Goal: Complete application form: Complete application form

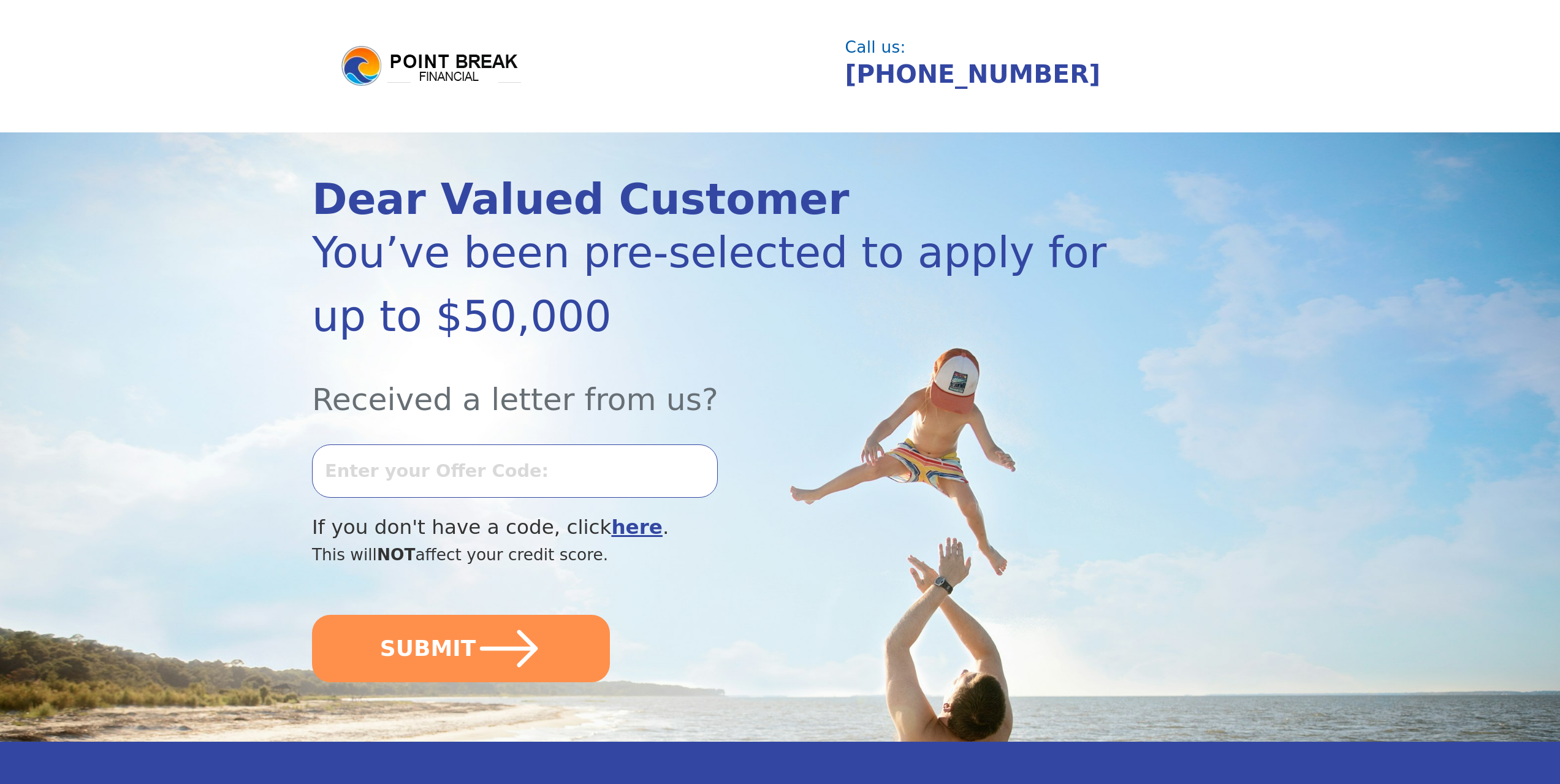
click at [473, 474] on input "text" at bounding box center [515, 471] width 406 height 53
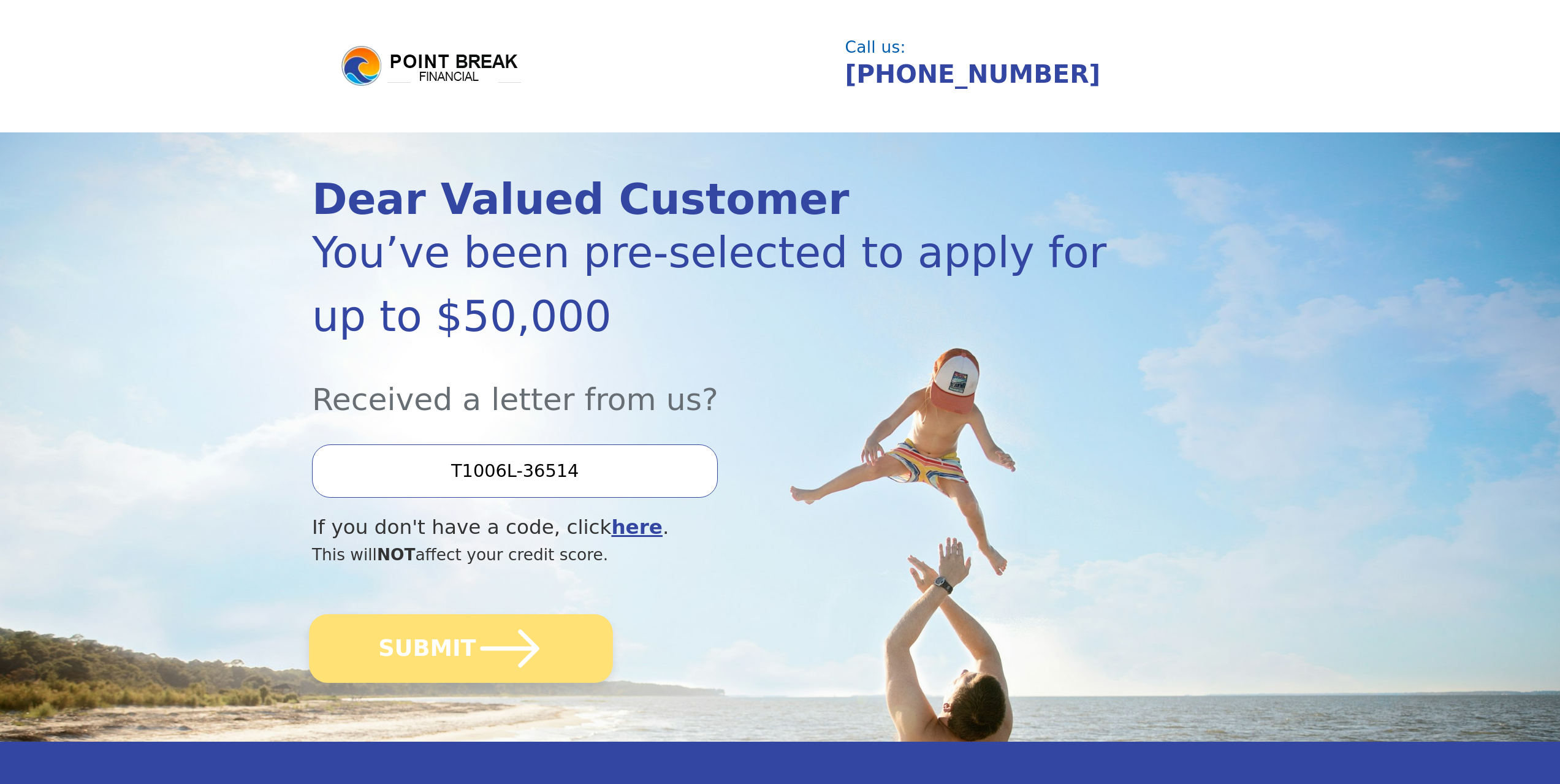
type input "T1006L-36514"
click at [448, 633] on button "SUBMIT" at bounding box center [461, 648] width 304 height 69
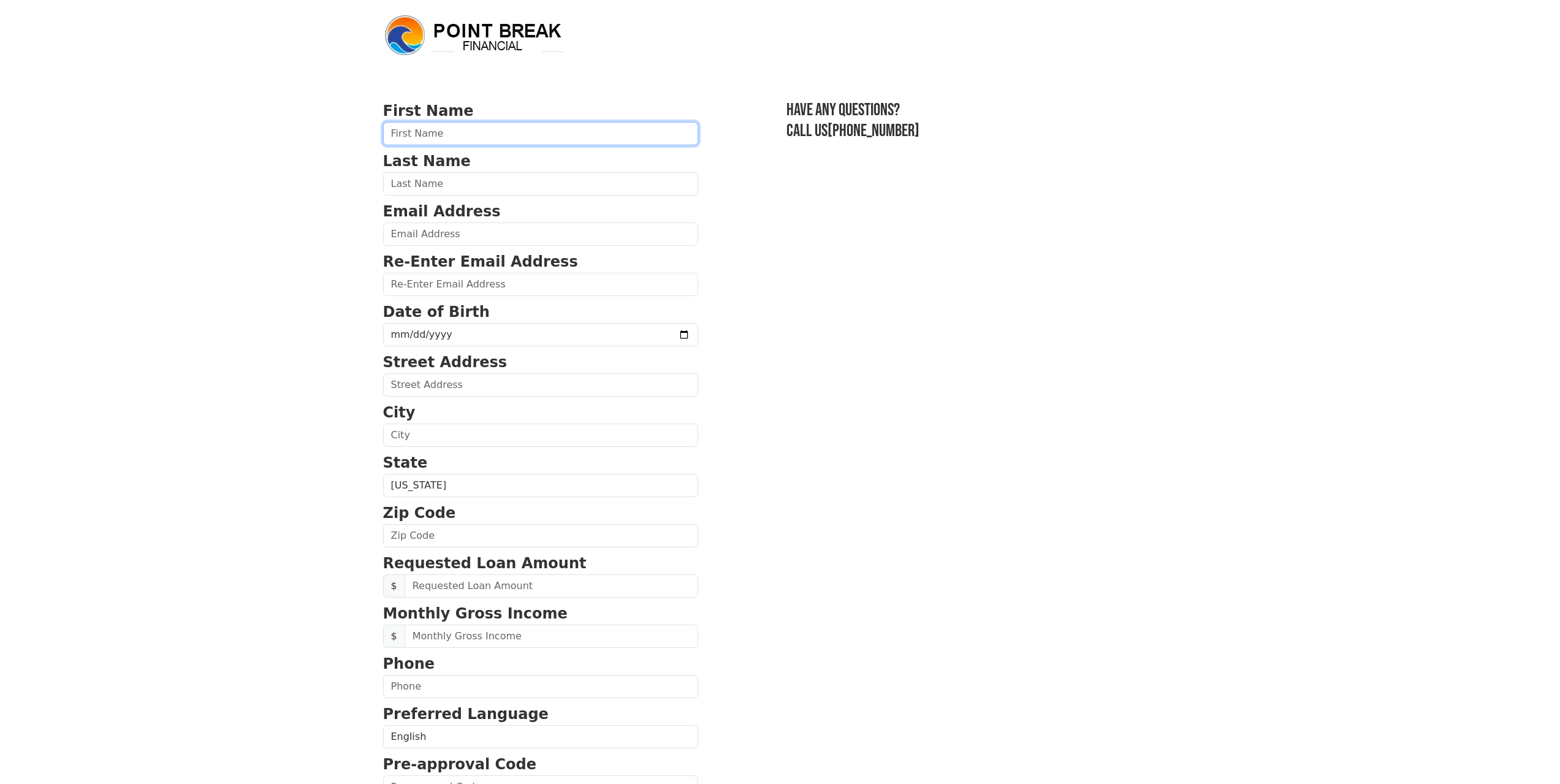
click at [397, 128] on input "text" at bounding box center [540, 133] width 315 height 24
type input "Thaninrat"
type input "Praneesparaluk"
drag, startPoint x: 532, startPoint y: 236, endPoint x: 321, endPoint y: 239, distance: 211.0
click at [321, 239] on body "First Name Thaninrat Last Name Praneesparaluk Email Address j.thaninrat@gmail.c…" at bounding box center [780, 392] width 1560 height 784
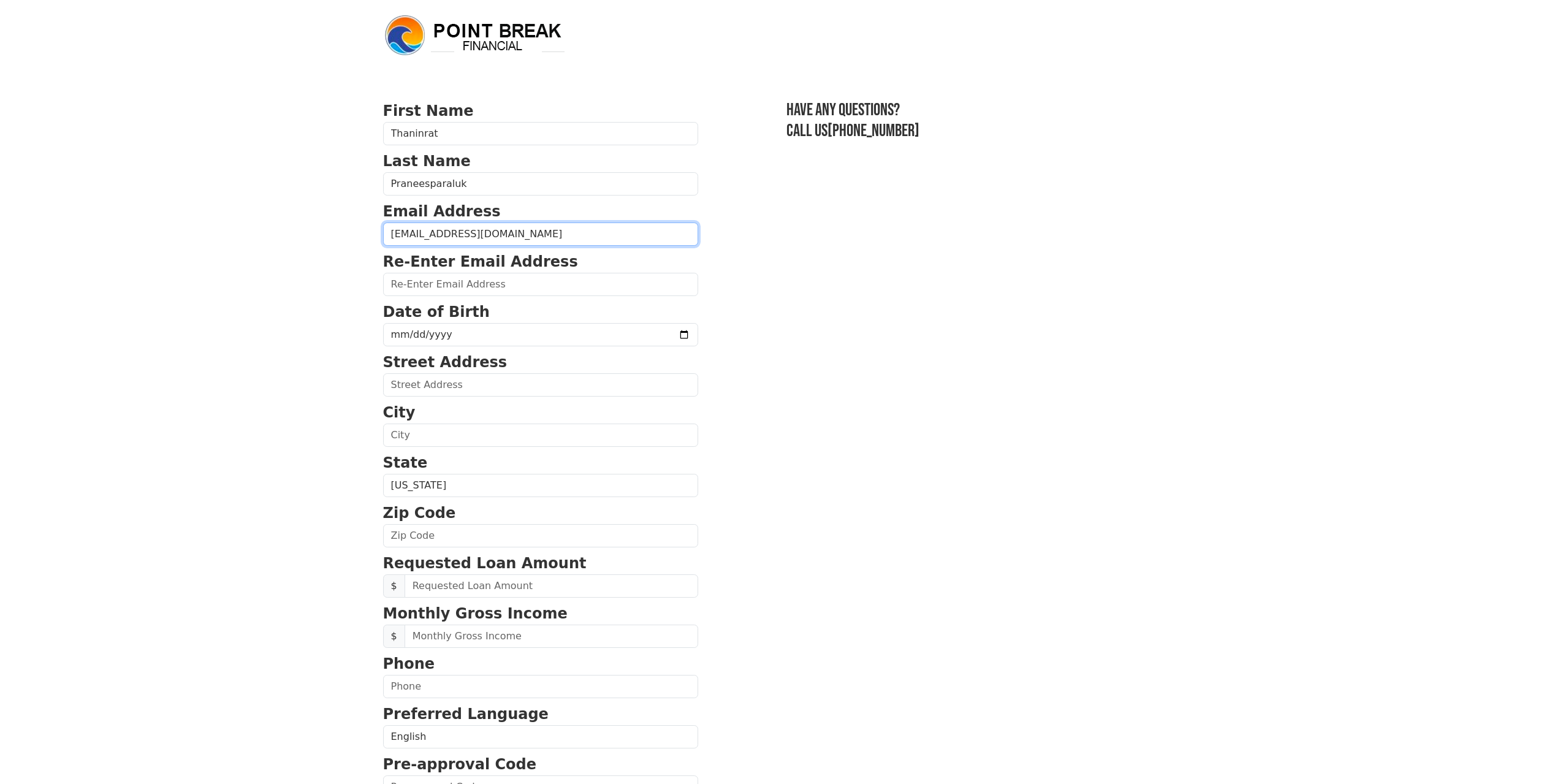
type input "j.thaninrat@gmail.com"
click at [458, 286] on input "email" at bounding box center [540, 284] width 315 height 24
paste input "j.thaninrat@gmail.com"
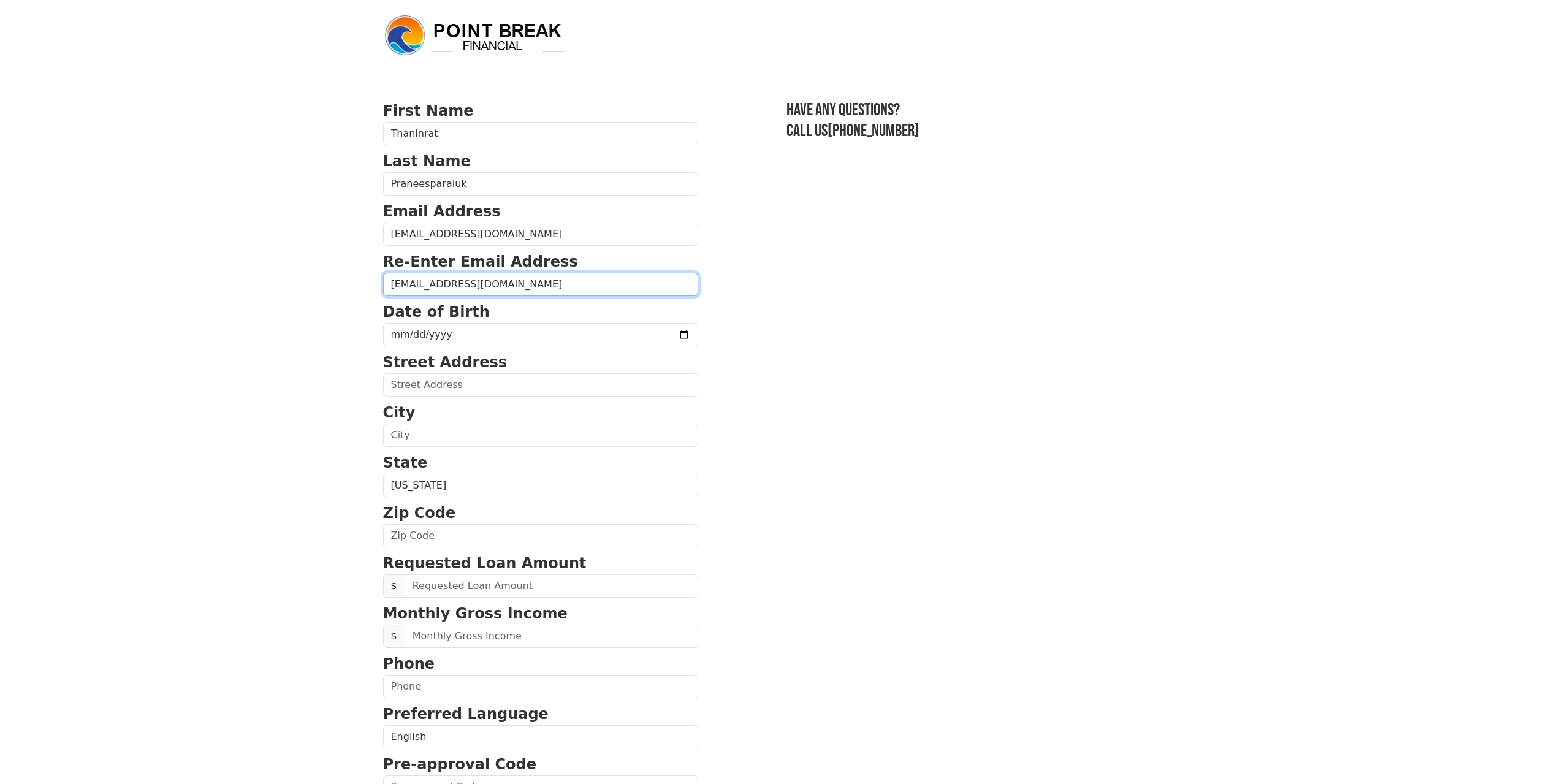
type input "j.thaninrat@gmail.com"
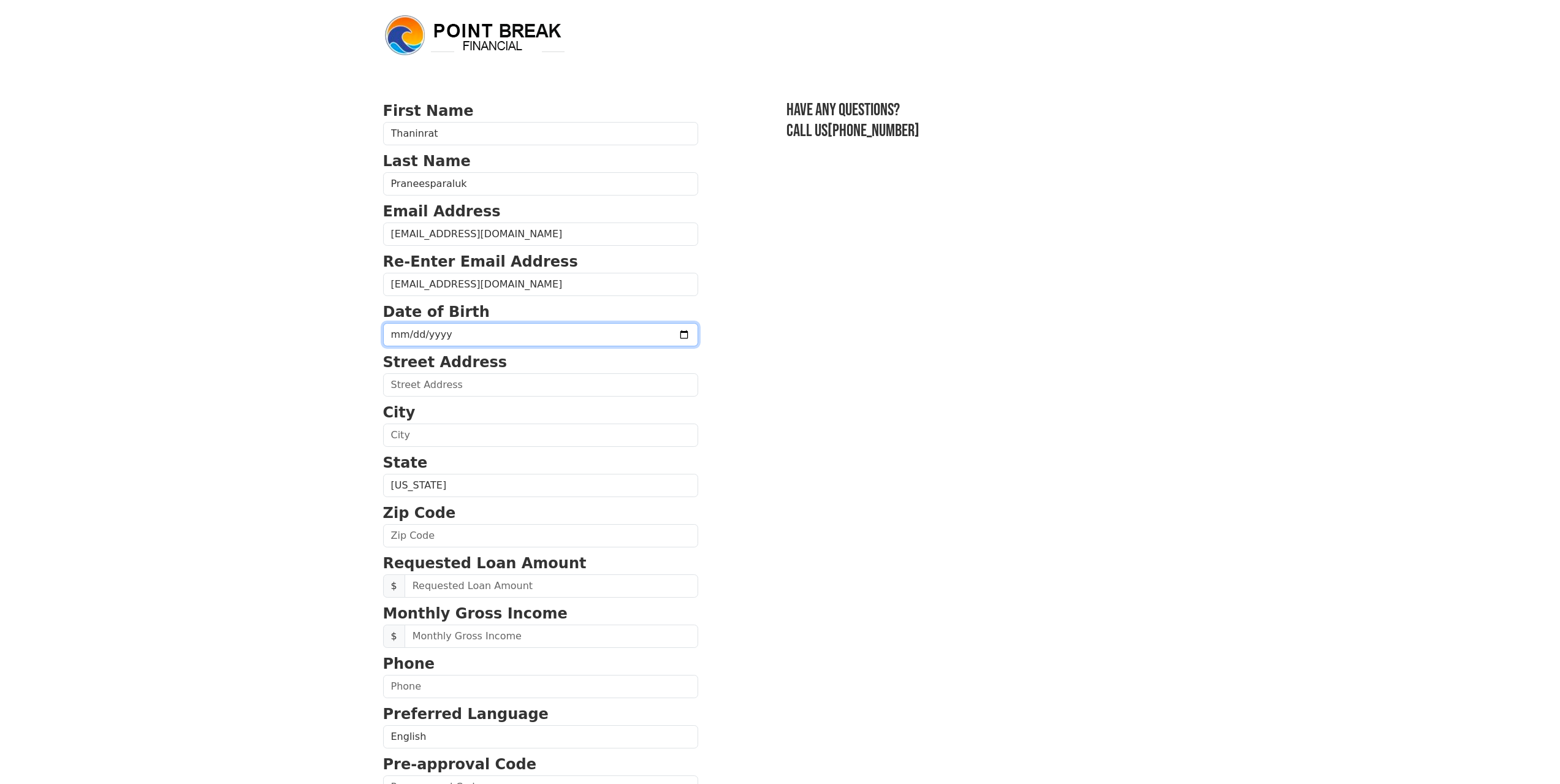
click at [403, 330] on input "date" at bounding box center [540, 334] width 315 height 24
click at [656, 334] on input "date" at bounding box center [540, 334] width 315 height 24
type input "1991-08-06"
click at [448, 377] on input "text" at bounding box center [540, 385] width 315 height 24
click at [400, 385] on input "text" at bounding box center [540, 385] width 315 height 24
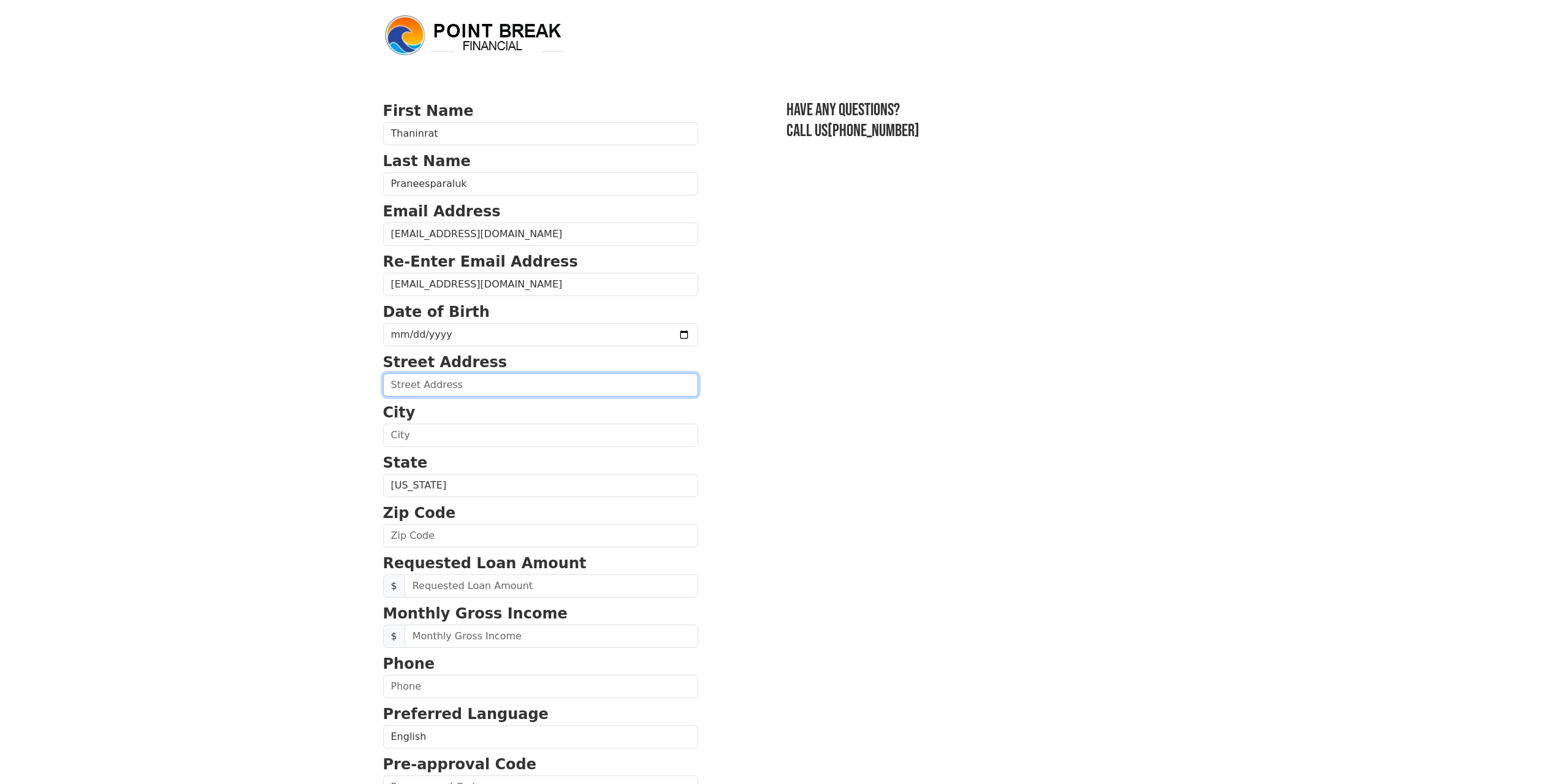
paste input "781 STEPHANIE ST"
type input "781 STEPHANIE ST"
click at [454, 435] on input "text" at bounding box center [540, 435] width 315 height 24
click at [455, 439] on input "text" at bounding box center [540, 435] width 315 height 24
paste input "MONMOUTH"
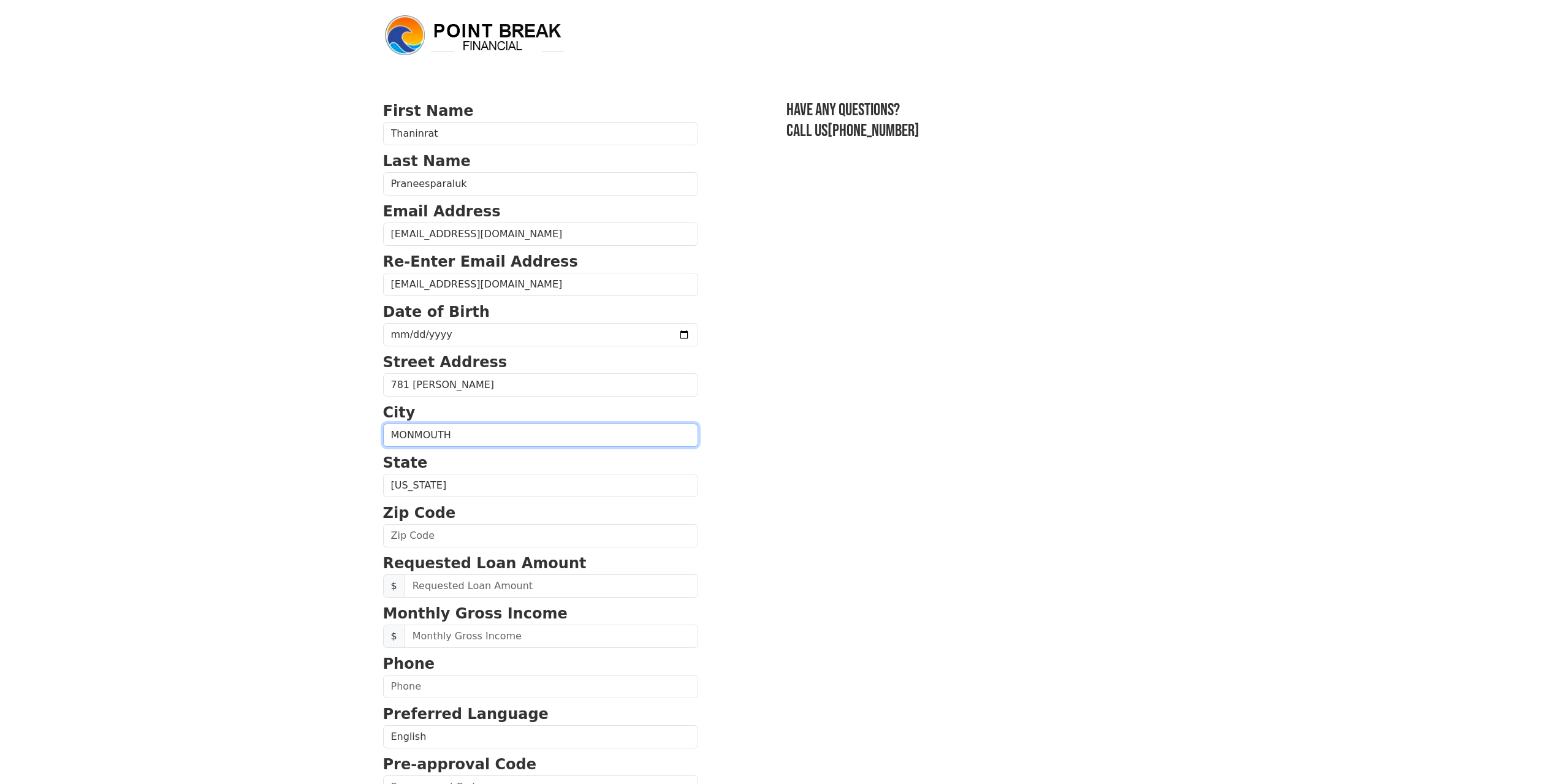
type input "MONMOUTH"
click at [427, 540] on input "text" at bounding box center [540, 536] width 315 height 24
type input "97361"
click at [249, 513] on body "First Name Thaninrat Last Name Praneesparaluk Email Address j.thaninrat@gmail.c…" at bounding box center [780, 392] width 1560 height 784
click at [463, 485] on select "Alabama Alaska Arizona Arkansas California Colorado Connecticut Delaware Distri…" at bounding box center [540, 485] width 315 height 24
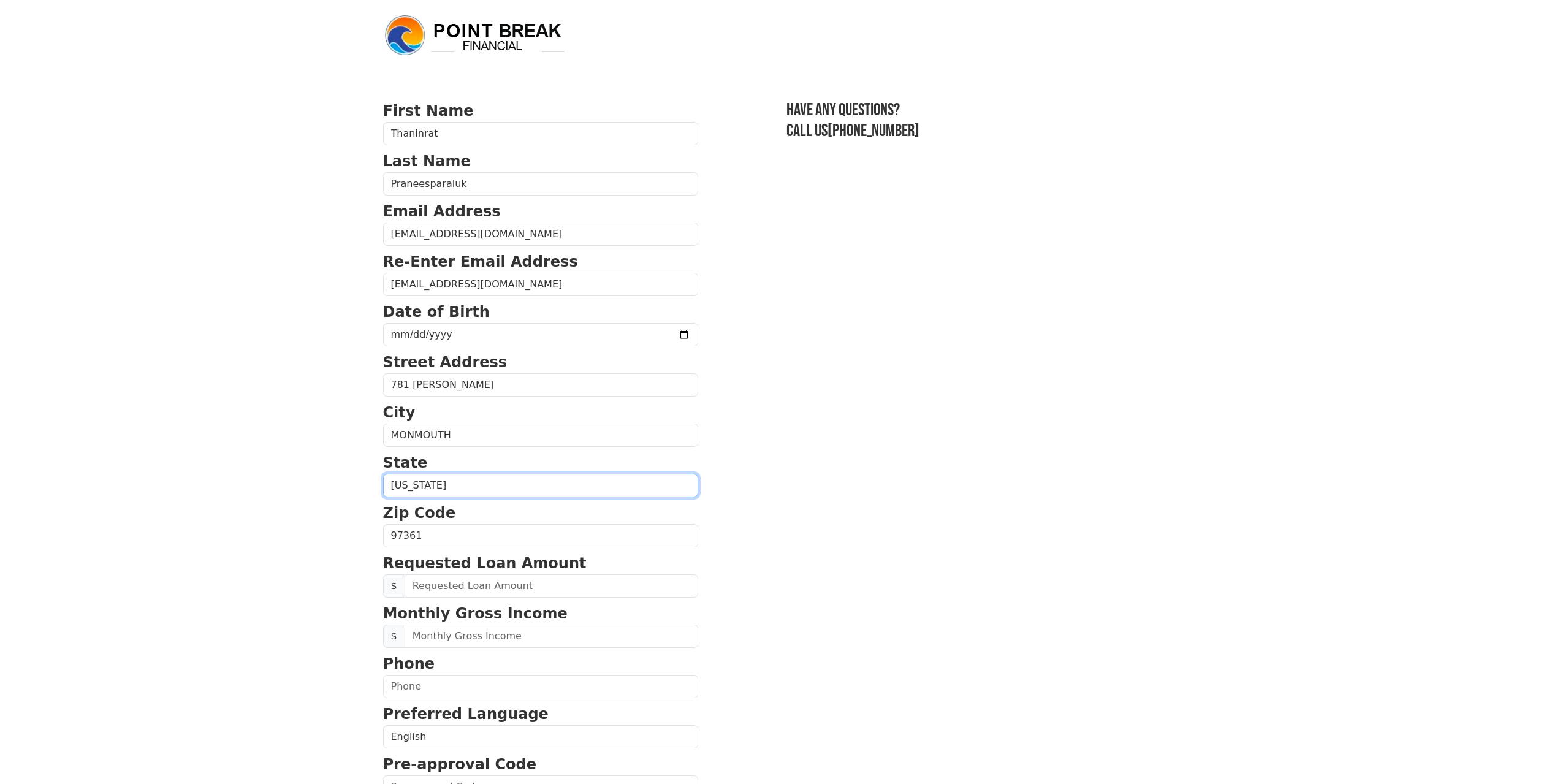
select select "OR"
click at [383, 474] on select "Alabama Alaska Arizona Arkansas California Colorado Connecticut Delaware Distri…" at bounding box center [540, 485] width 315 height 24
click at [813, 505] on section "First Name Thaninrat Last Name Praneesparaluk Email Address j.thaninrat@gmail.c…" at bounding box center [780, 537] width 794 height 874
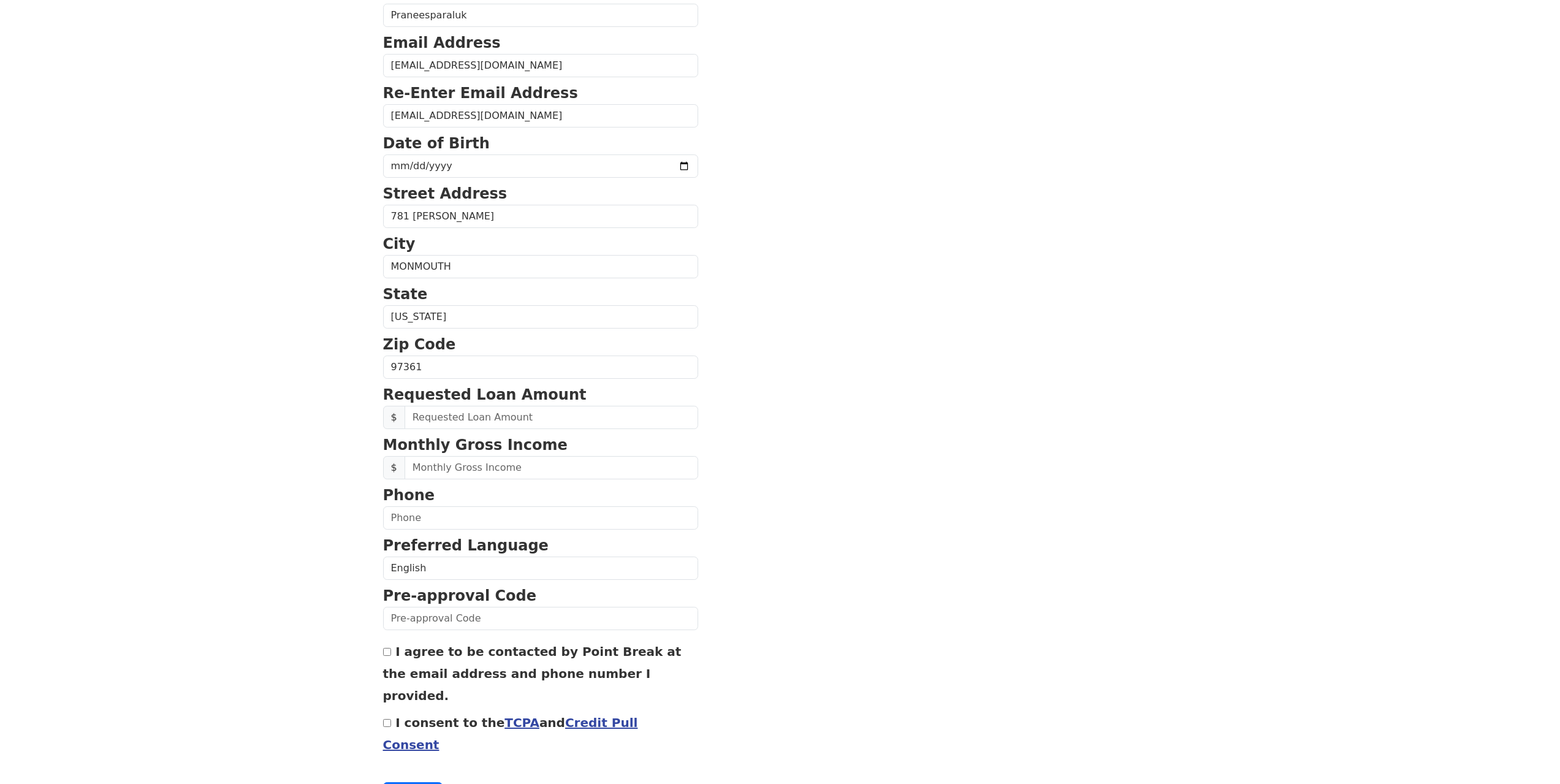
scroll to position [184, 0]
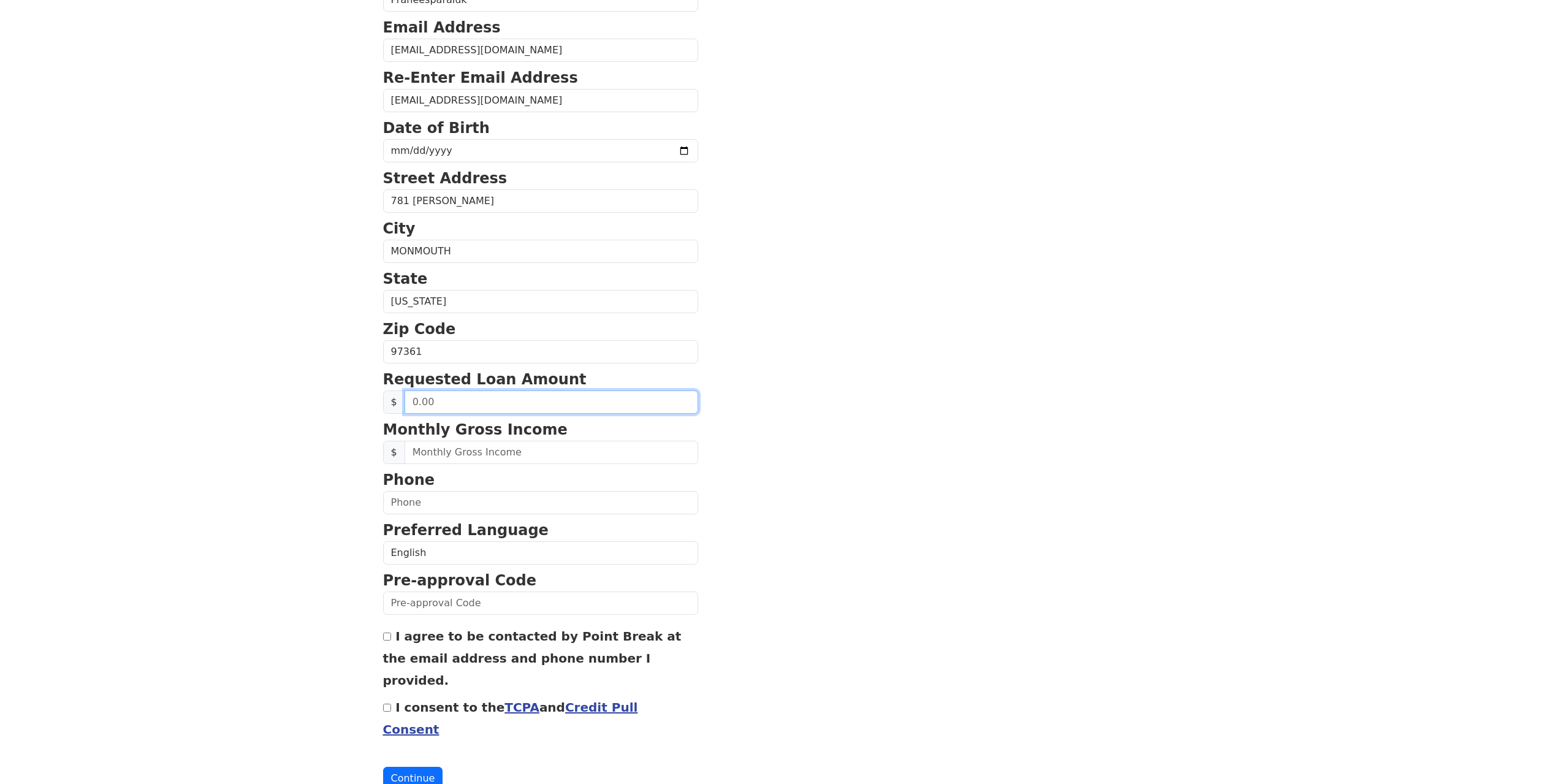
click at [441, 400] on input "text" at bounding box center [551, 402] width 294 height 24
drag, startPoint x: 473, startPoint y: 405, endPoint x: 403, endPoint y: 403, distance: 70.0
click at [404, 403] on input "text" at bounding box center [551, 402] width 294 height 24
type input "40,000.00"
click at [297, 441] on body "First Name Thaninrat Last Name Praneesparaluk Email Address j.thaninrat@gmail.c…" at bounding box center [780, 208] width 1560 height 784
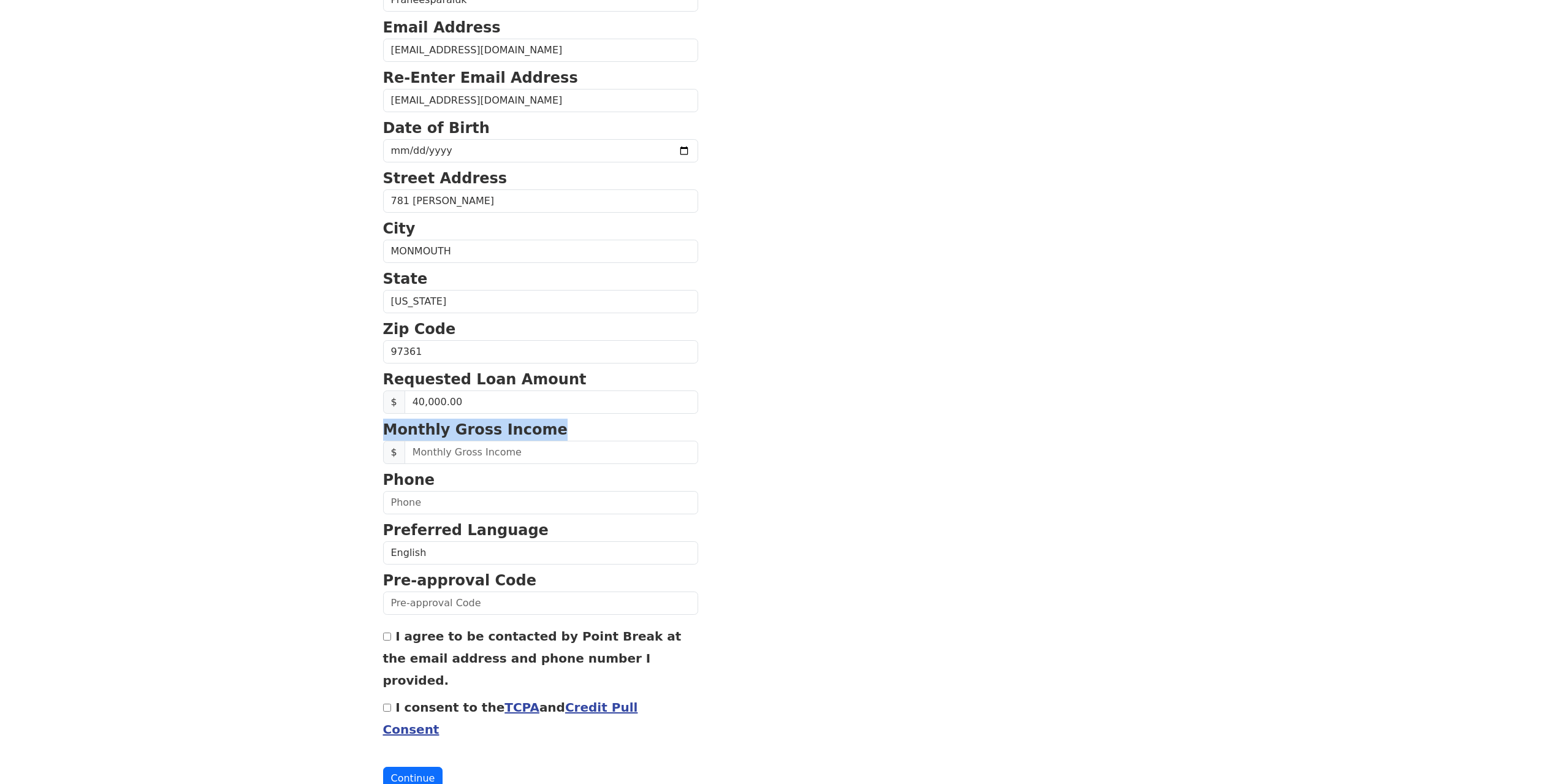
drag, startPoint x: 548, startPoint y: 432, endPoint x: 381, endPoint y: 429, distance: 167.0
click at [381, 429] on div "First Name Thaninrat Last Name Praneesparaluk Email Address j.thaninrat@gmail.c…" at bounding box center [780, 325] width 809 height 1018
click at [1160, 320] on section "First Name Thaninrat Last Name Praneesparaluk Email Address j.thaninrat@gmail.c…" at bounding box center [780, 353] width 794 height 874
click at [443, 455] on input "text" at bounding box center [551, 452] width 294 height 24
click at [507, 441] on input "text" at bounding box center [551, 452] width 294 height 24
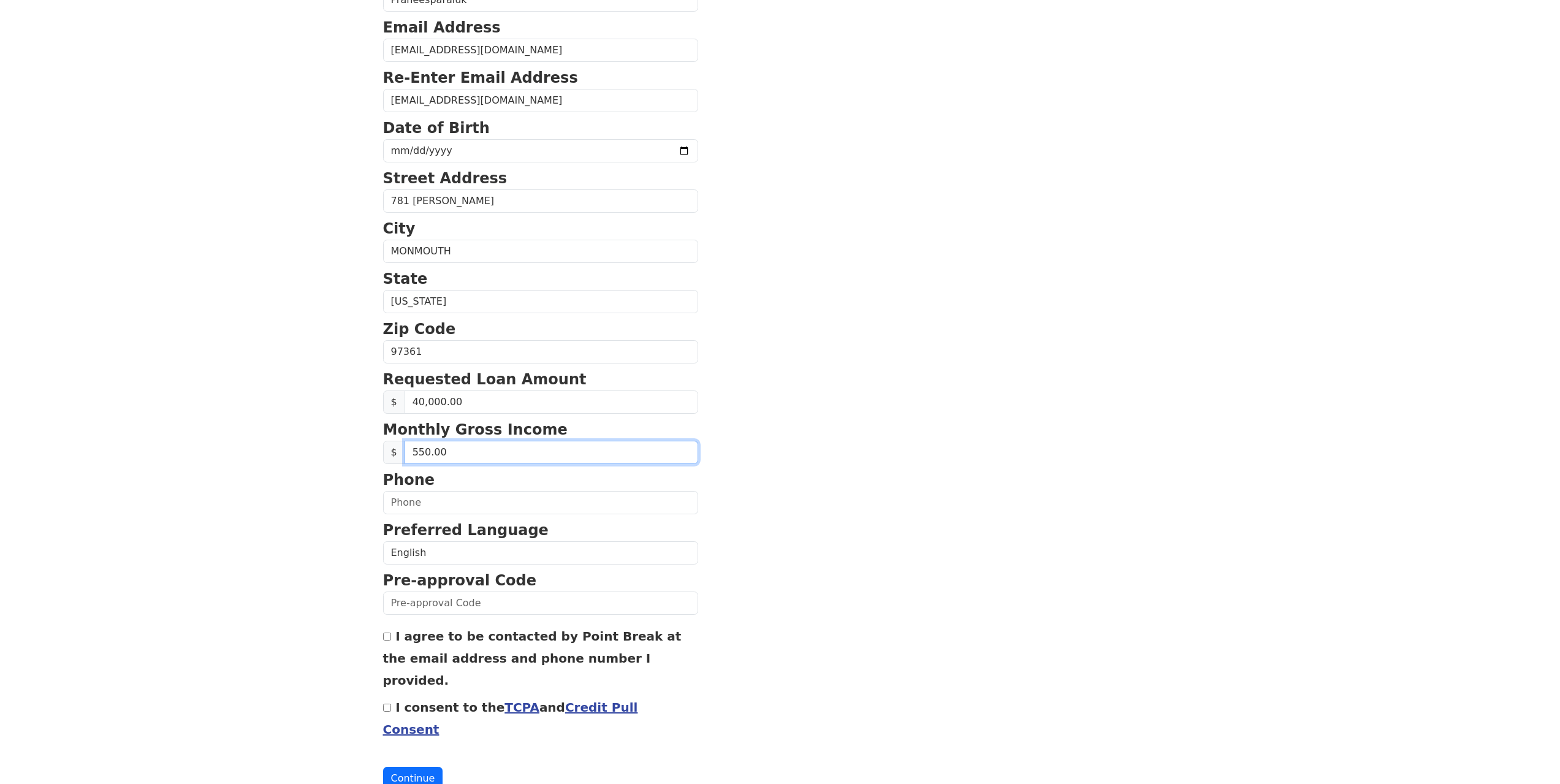
type input "5,500.00"
click at [747, 476] on section "First Name Thaninrat Last Name Praneesparaluk Email Address j.thaninrat@gmail.c…" at bounding box center [780, 353] width 794 height 874
drag, startPoint x: 429, startPoint y: 483, endPoint x: 387, endPoint y: 482, distance: 42.0
click at [387, 482] on p "Phone" at bounding box center [540, 480] width 315 height 22
click at [393, 502] on input "text" at bounding box center [540, 502] width 315 height 24
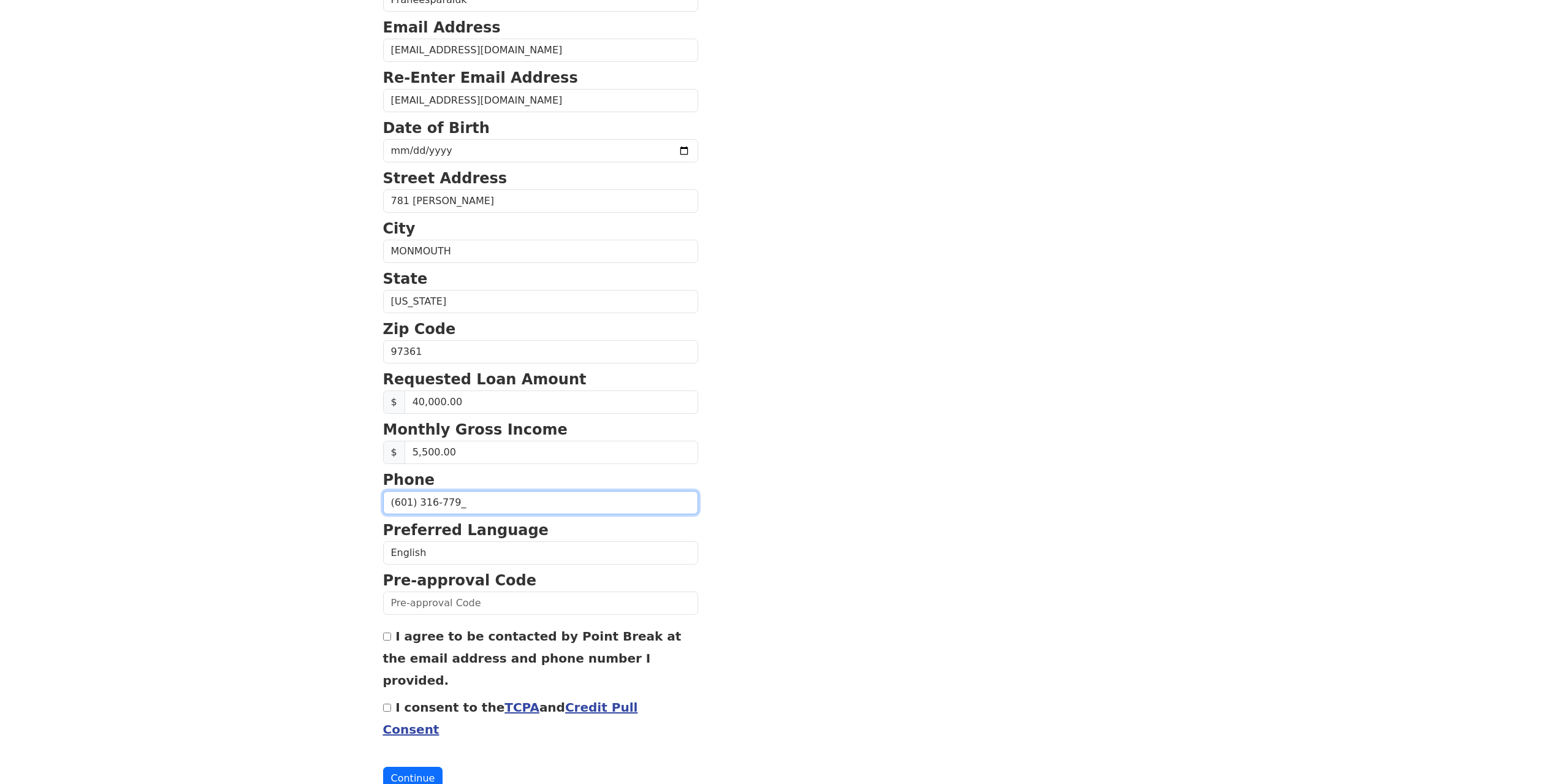
type input "(601) 316-7798"
click at [485, 550] on select "English Spanish" at bounding box center [540, 553] width 315 height 24
click at [482, 550] on select "English Spanish" at bounding box center [540, 553] width 315 height 24
click at [428, 606] on input "text" at bounding box center [540, 603] width 315 height 24
drag, startPoint x: 519, startPoint y: 579, endPoint x: 377, endPoint y: 581, distance: 142.0
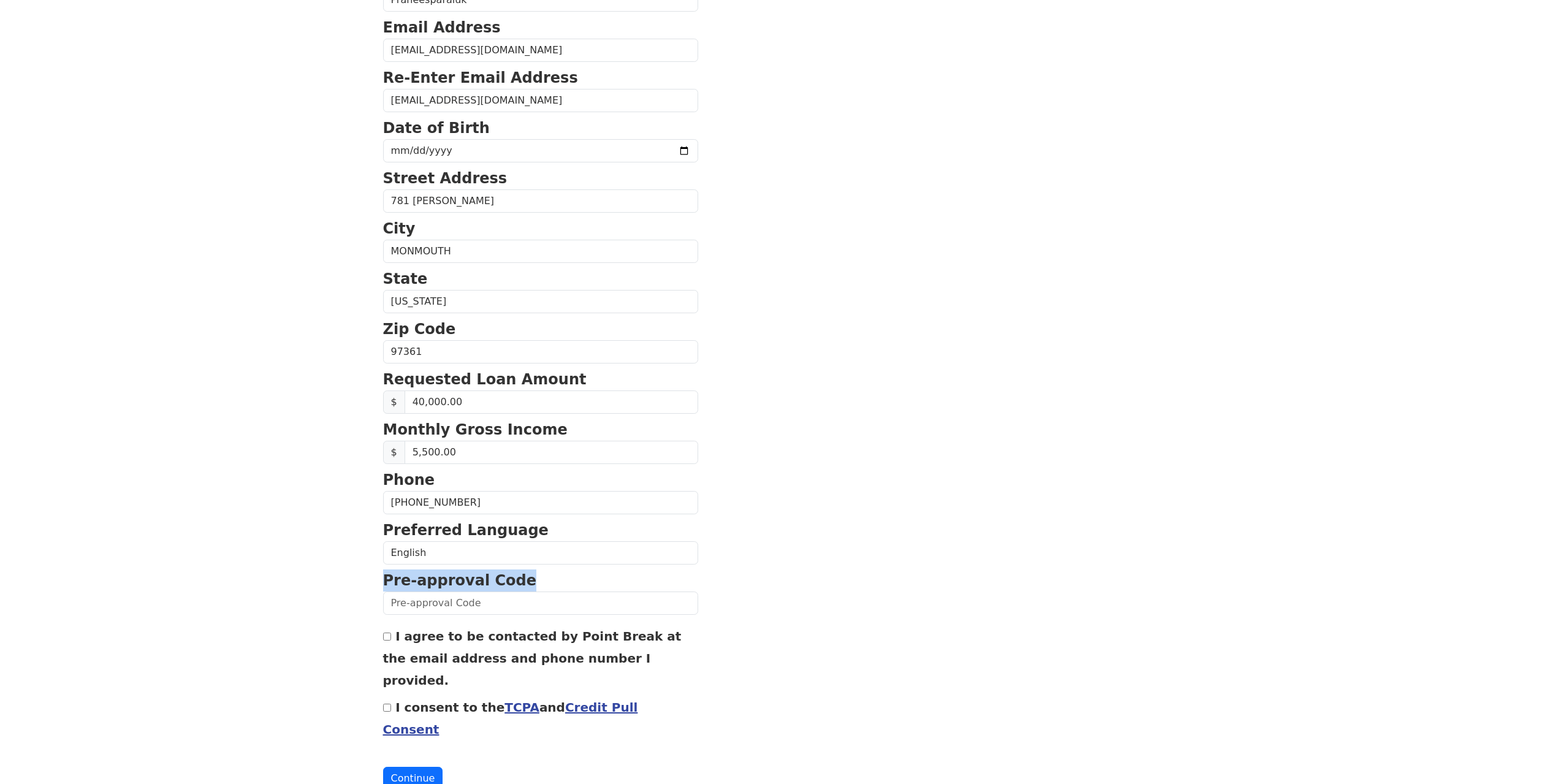
click at [377, 581] on div "First Name Thaninrat Last Name Praneesparaluk Email Address j.thaninrat@gmail.c…" at bounding box center [780, 325] width 809 height 1018
click at [446, 602] on input "text" at bounding box center [540, 603] width 315 height 24
type input "T1006L-36514"
click at [737, 608] on section "First Name Thaninrat Last Name Praneesparaluk Email Address j.thaninrat@gmail.c…" at bounding box center [780, 353] width 794 height 874
click at [663, 663] on div "I agree to be contacted by Point Break at the email address and phone number I …" at bounding box center [540, 658] width 315 height 66
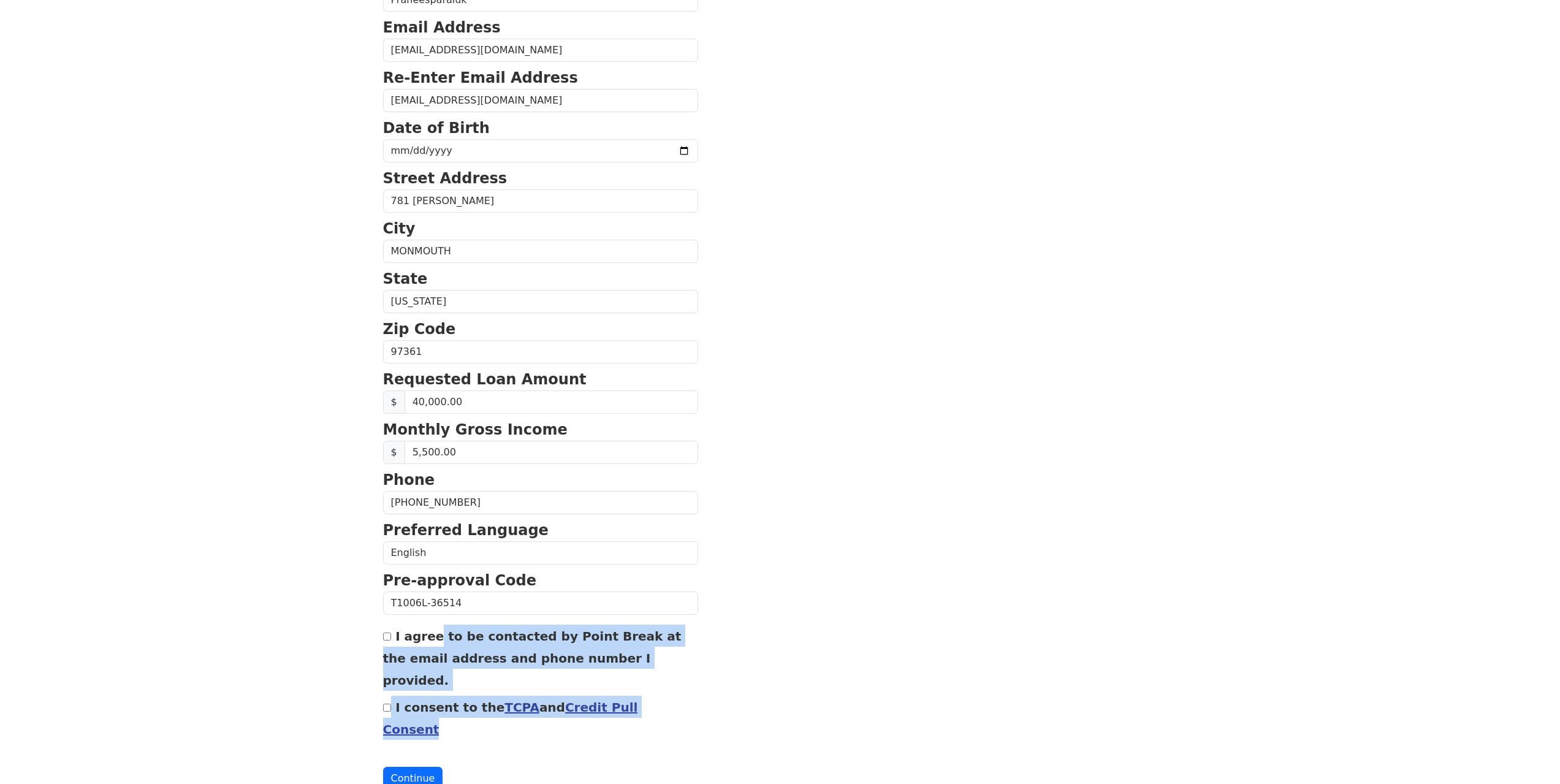
drag, startPoint x: 675, startPoint y: 693, endPoint x: 394, endPoint y: 636, distance: 286.7
click at [394, 636] on section "First Name Thaninrat Last Name Praneesparaluk Email Address j.thaninrat@gmail.c…" at bounding box center [780, 353] width 794 height 874
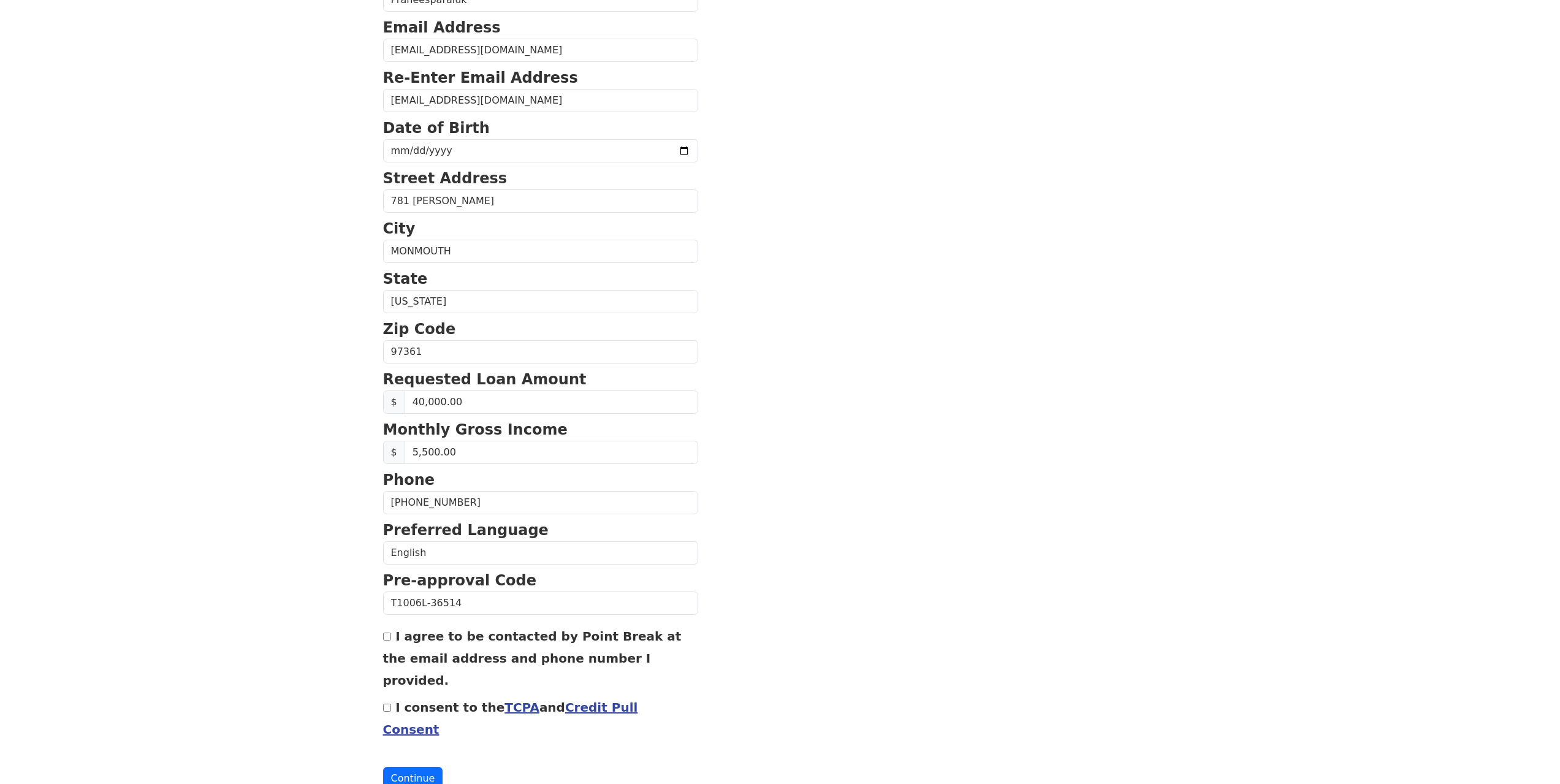
click at [1158, 514] on section "First Name Thaninrat Last Name Praneesparaluk Email Address j.thaninrat@gmail.c…" at bounding box center [780, 353] width 794 height 874
click at [392, 635] on div "I agree to be contacted by Point Break at the email address and phone number I …" at bounding box center [540, 658] width 315 height 66
click at [389, 638] on input "I agree to be contacted by Point Break at the email address and phone number I …" at bounding box center [387, 636] width 8 height 8
checkbox input "true"
drag, startPoint x: 661, startPoint y: 690, endPoint x: 394, endPoint y: 692, distance: 267.0
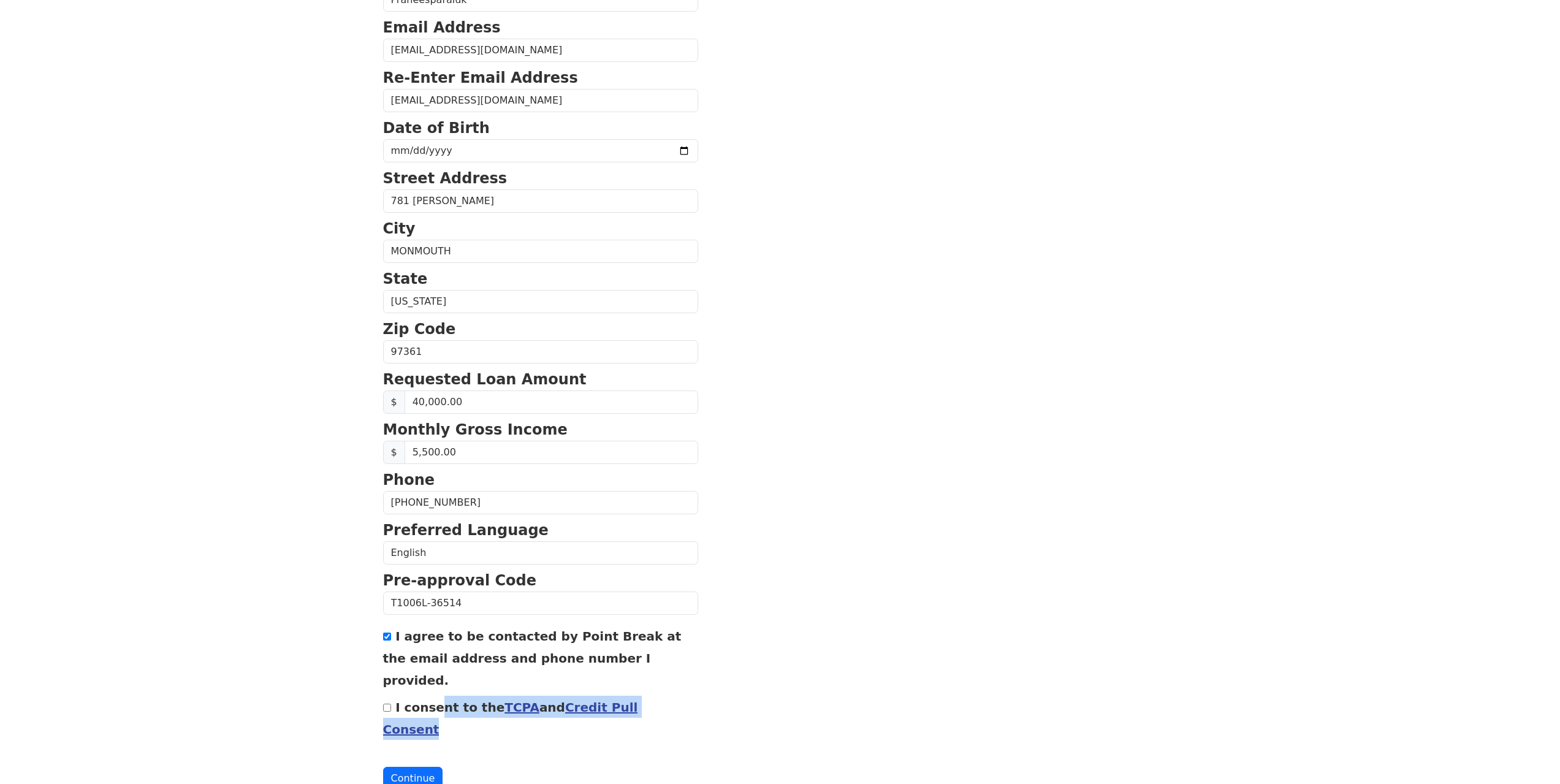
click at [394, 695] on div "I consent to the TCPA and Credit Pull Consent" at bounding box center [540, 717] width 315 height 44
click at [1105, 492] on section "First Name Thaninrat Last Name Praneesparaluk Email Address j.thaninrat@gmail.c…" at bounding box center [780, 353] width 794 height 874
click at [383, 704] on input "I consent to the TCPA and Credit Pull Consent" at bounding box center [387, 708] width 8 height 8
checkbox input "true"
click at [270, 600] on html "First Name Thaninrat Last Name Praneesparaluk Email Address j.thaninrat@gmail.c…" at bounding box center [780, 208] width 1560 height 784
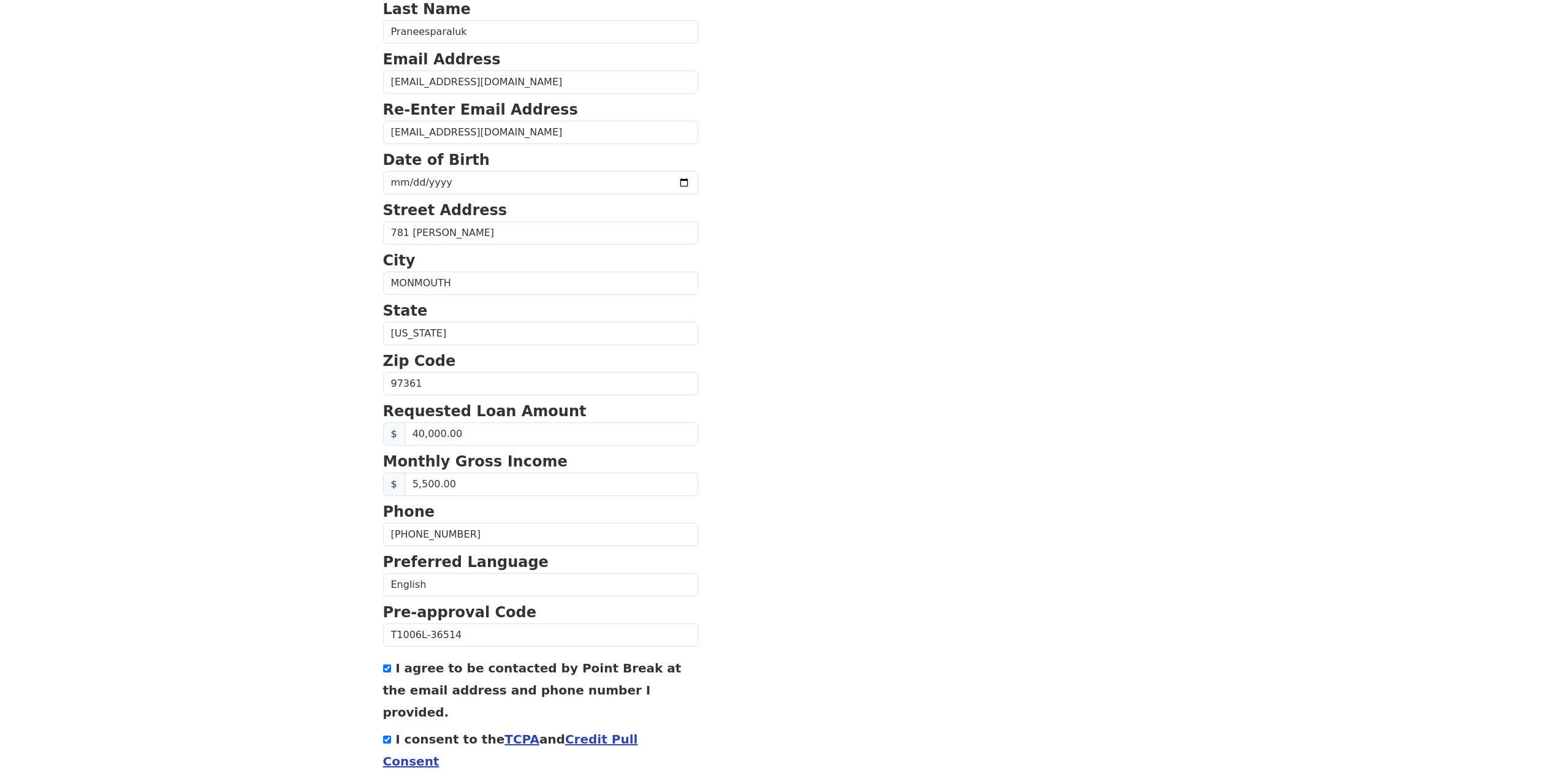
scroll to position [192, 0]
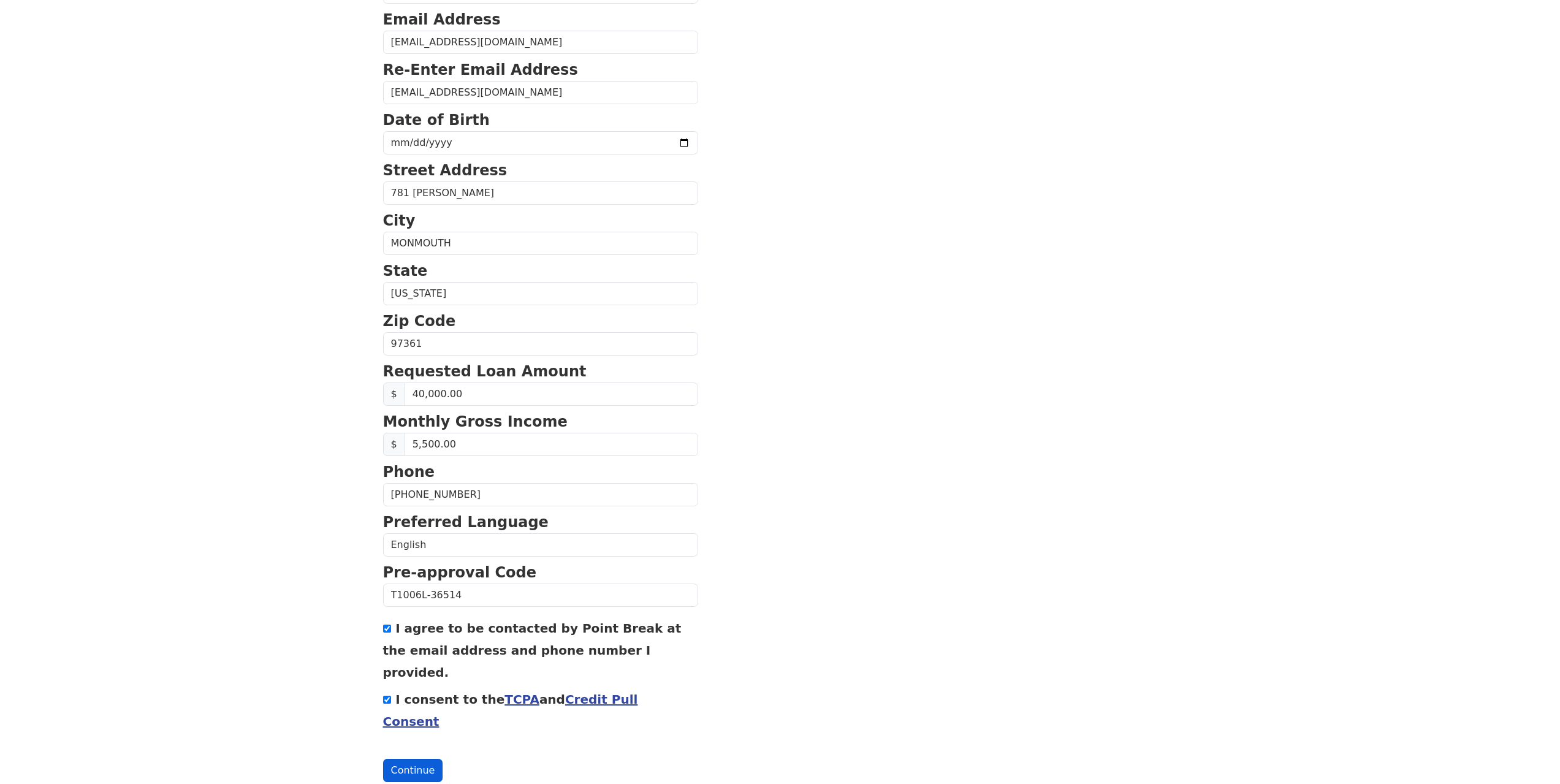
click at [398, 759] on button "Continue" at bounding box center [413, 770] width 60 height 24
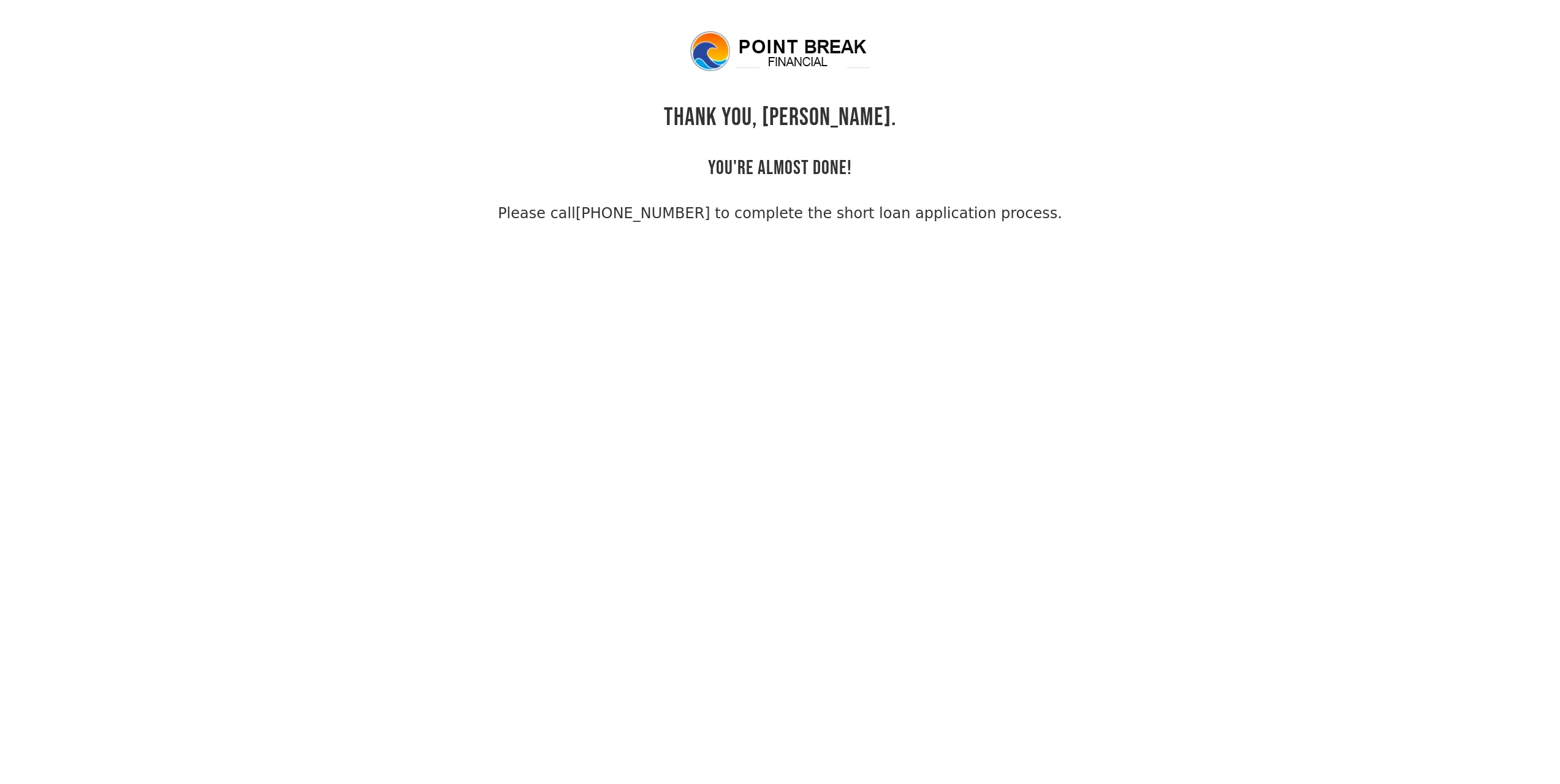
drag, startPoint x: 1020, startPoint y: 210, endPoint x: 540, endPoint y: 235, distance: 480.7
click at [540, 235] on body "THANK YOU, Thaninrat. YOU'RE ALMOST DONE! Please call (855) 202-9500 to complet…" at bounding box center [780, 421] width 1560 height 784
click at [1140, 113] on div "THANK YOU, Thaninrat. YOU'RE ALMOST DONE! Please call (855) 202-9500 to complet…" at bounding box center [780, 127] width 794 height 195
click at [791, 213] on link "(855) 202-9500 to complete the short loan application process." at bounding box center [819, 213] width 487 height 17
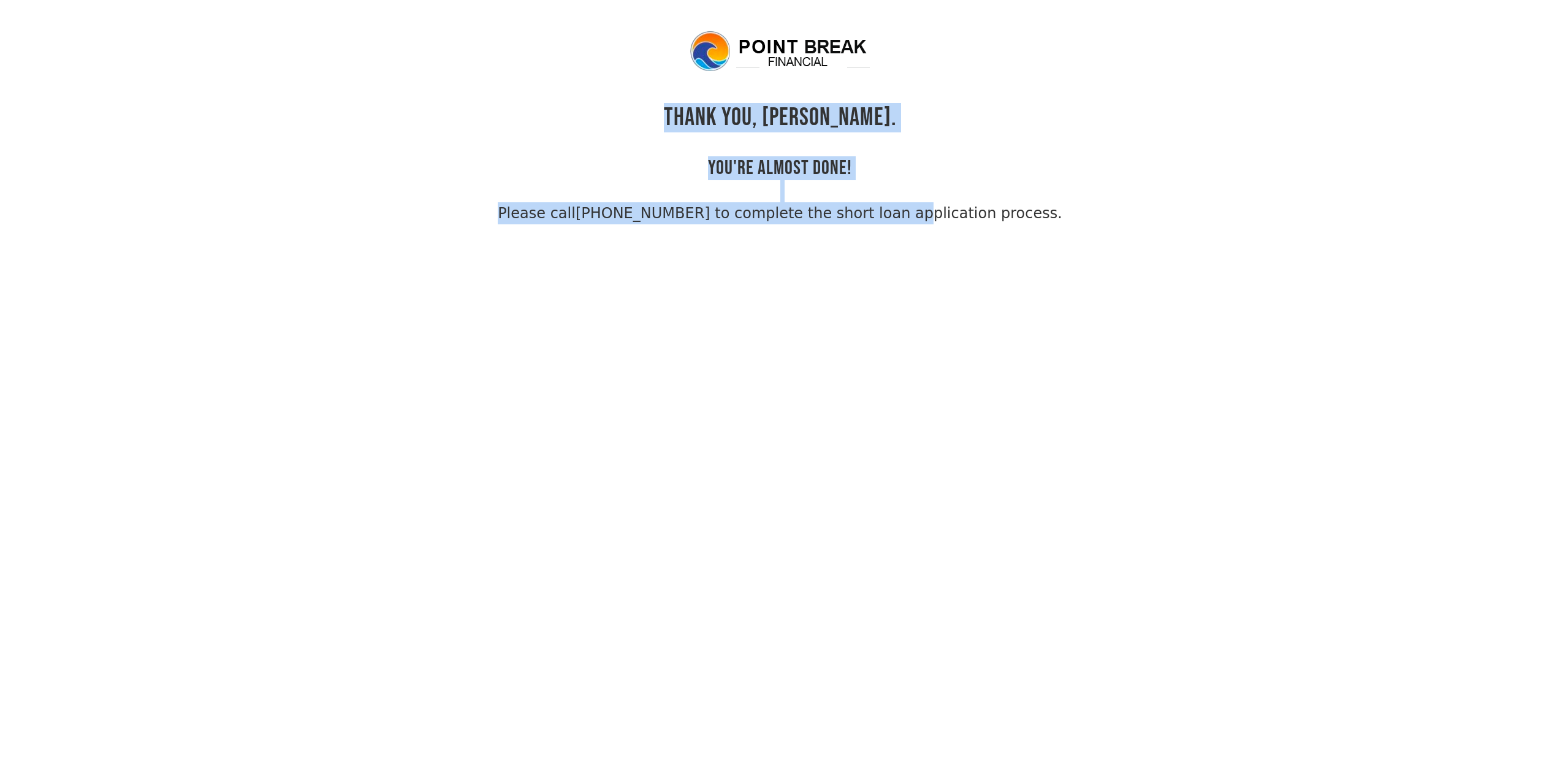
drag, startPoint x: 896, startPoint y: 169, endPoint x: 689, endPoint y: 92, distance: 220.9
click at [689, 92] on div "THANK YOU, Thaninrat. YOU'RE ALMOST DONE! Please call (855) 202-9500 to complet…" at bounding box center [780, 127] width 794 height 195
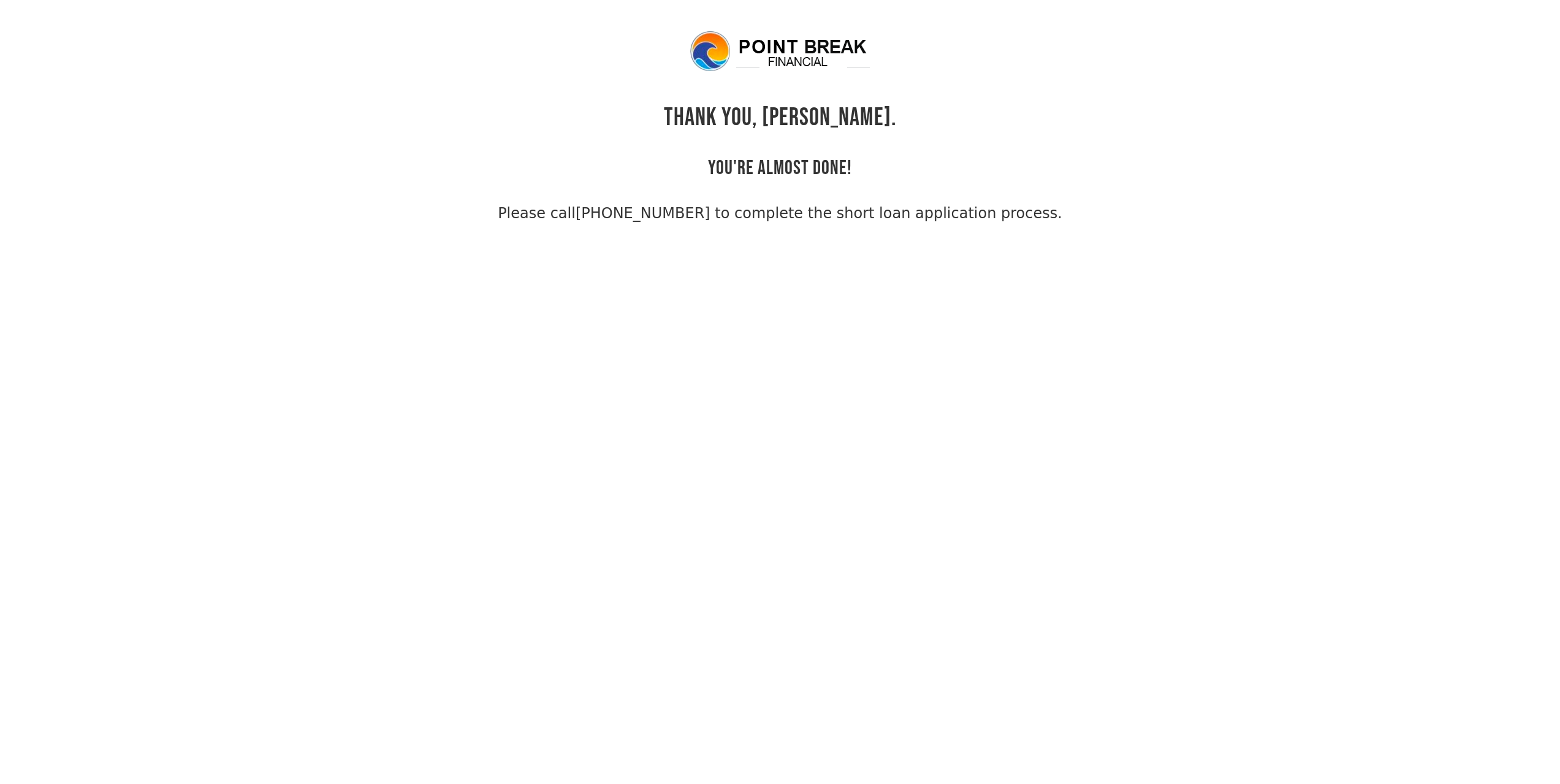
drag, startPoint x: 762, startPoint y: 111, endPoint x: 1175, endPoint y: 168, distance: 416.9
click at [1175, 168] on div "THANK YOU, Thaninrat. YOU'RE ALMOST DONE! Please call (855) 202-9500 to complet…" at bounding box center [780, 127] width 794 height 195
drag, startPoint x: 1046, startPoint y: 215, endPoint x: 671, endPoint y: 142, distance: 382.0
click at [671, 142] on div "THANK YOU, Thaninrat. YOU'RE ALMOST DONE! Please call (855) 202-9500 to complet…" at bounding box center [780, 127] width 794 height 195
click at [1216, 168] on body "THANK YOU, Thaninrat. YOU'RE ALMOST DONE! Please call (855) 202-9500 to complet…" at bounding box center [780, 421] width 1560 height 784
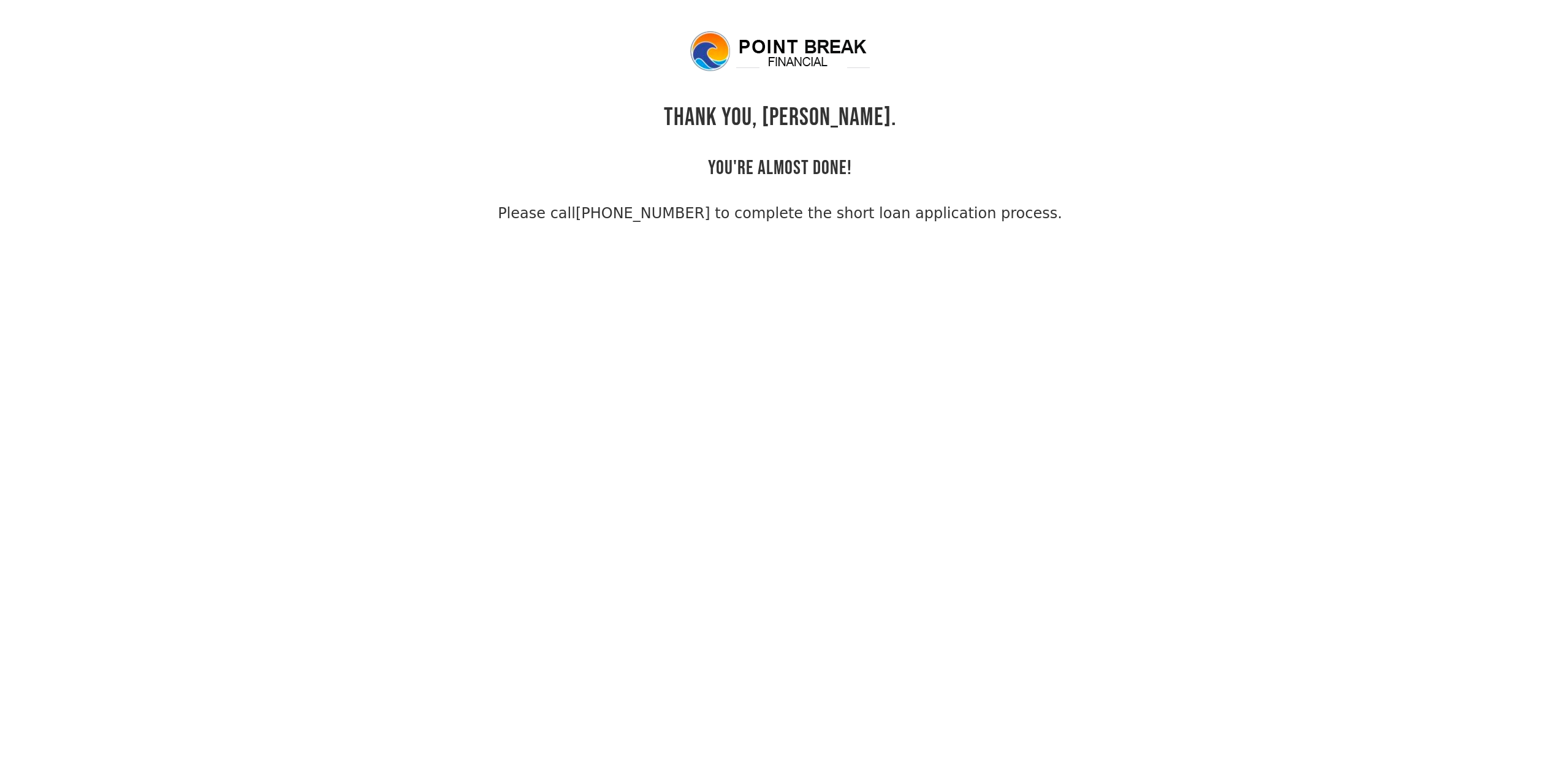
drag, startPoint x: 982, startPoint y: 0, endPoint x: 1389, endPoint y: 176, distance: 443.4
click at [1397, 179] on body "THANK YOU, Thaninrat. YOU'RE ALMOST DONE! Please call (855) 202-9500 to complet…" at bounding box center [780, 421] width 1560 height 784
drag, startPoint x: 884, startPoint y: 45, endPoint x: 775, endPoint y: 59, distance: 109.9
click at [775, 59] on div "THANK YOU, Thaninrat. YOU'RE ALMOST DONE! Please call (855) 202-9500 to complet…" at bounding box center [780, 127] width 794 height 195
click at [992, 64] on div "THANK YOU, Thaninrat. YOU'RE ALMOST DONE! Please call (855) 202-9500 to complet…" at bounding box center [780, 127] width 794 height 195
